Goal: Transaction & Acquisition: Purchase product/service

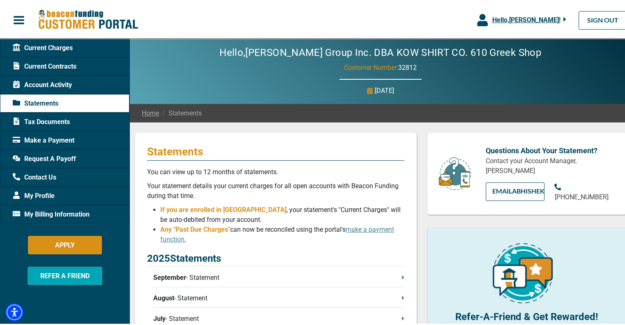
click at [33, 139] on span "Make a Payment" at bounding box center [44, 139] width 62 height 10
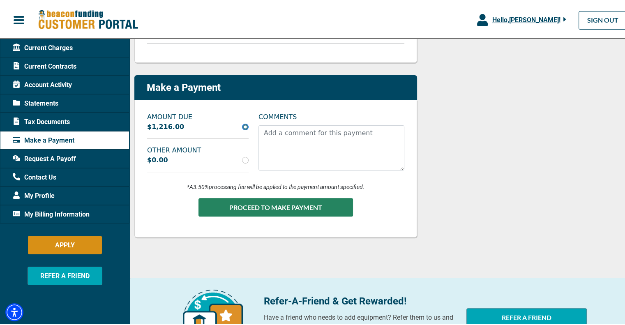
scroll to position [205, 0]
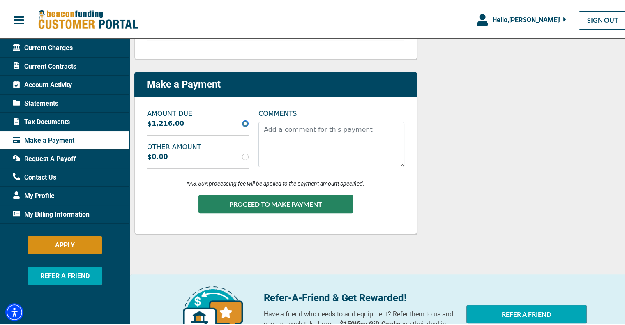
click at [181, 124] on div "$1,216.00" at bounding box center [197, 122] width 111 height 10
click at [173, 120] on label "$1,216.00" at bounding box center [165, 122] width 37 height 10
click at [167, 151] on div "$0.00" at bounding box center [197, 155] width 111 height 10
click at [163, 155] on label "$0.00" at bounding box center [157, 155] width 21 height 10
drag, startPoint x: 158, startPoint y: 156, endPoint x: 187, endPoint y: 155, distance: 29.2
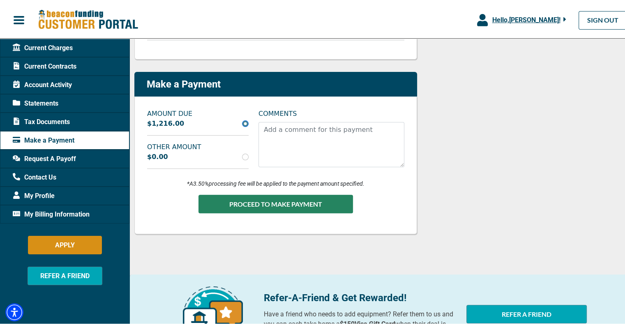
click at [158, 156] on label "$0.00" at bounding box center [157, 155] width 21 height 10
click at [242, 156] on input "radio" at bounding box center [245, 155] width 7 height 7
radio input "true"
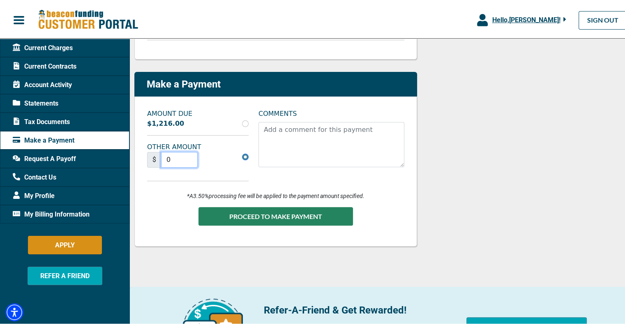
click at [172, 155] on input "0" at bounding box center [179, 158] width 37 height 16
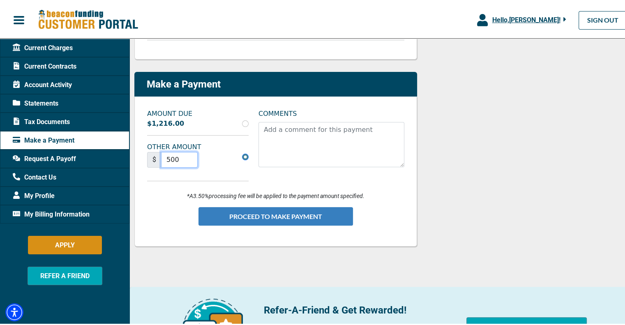
type input "500"
click at [258, 213] on button "PROCEED TO MAKE PAYMENT" at bounding box center [275, 214] width 155 height 18
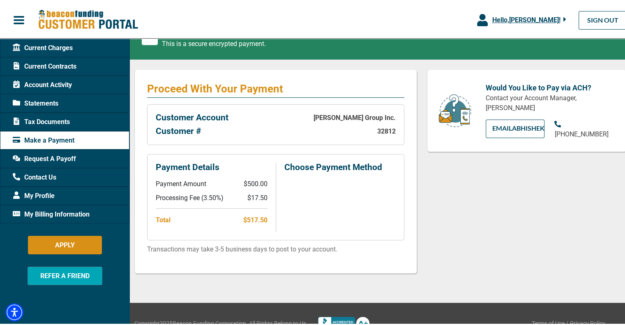
scroll to position [125, 0]
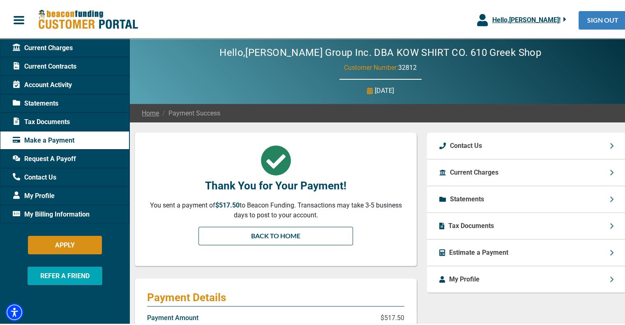
click at [603, 18] on link "SIGN OUT" at bounding box center [603, 18] width 48 height 18
